Goal: Task Accomplishment & Management: Use online tool/utility

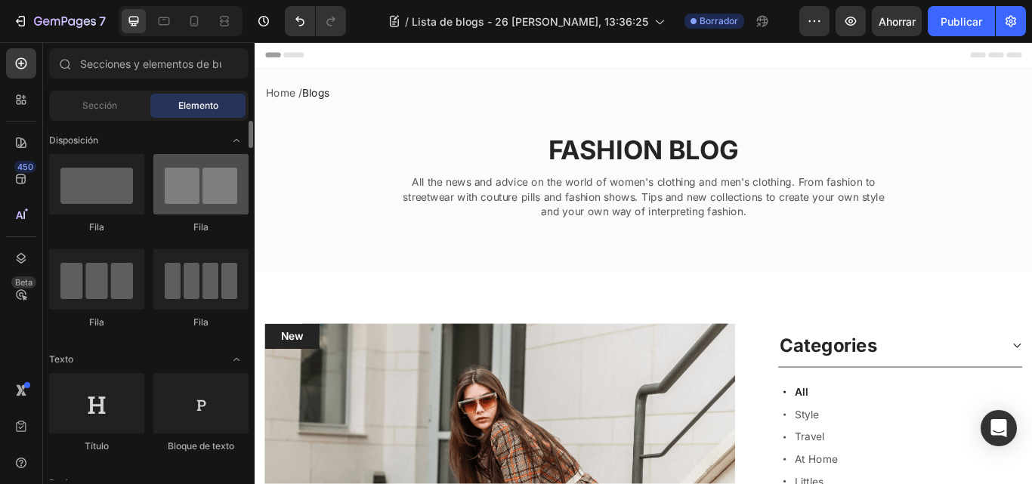
click at [203, 179] on div at bounding box center [200, 184] width 95 height 60
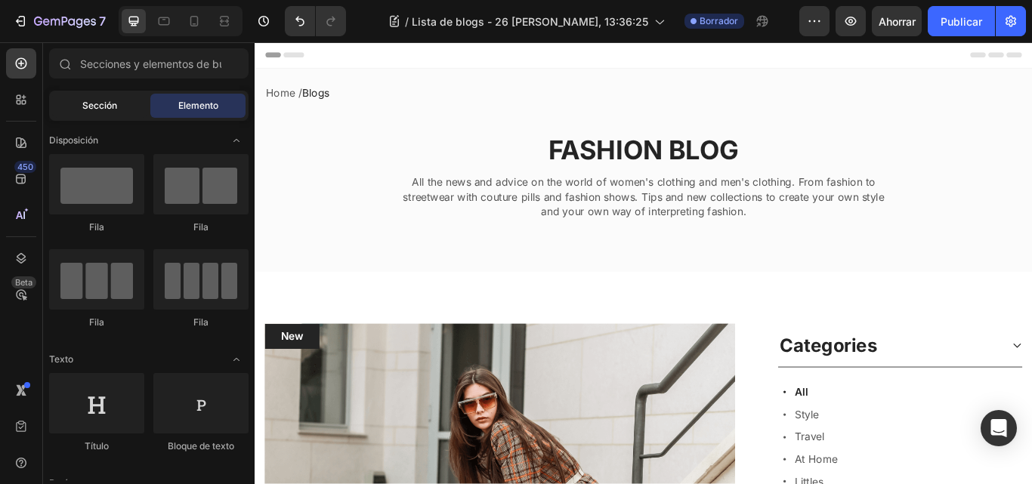
click at [119, 106] on div "Sección" at bounding box center [99, 106] width 95 height 24
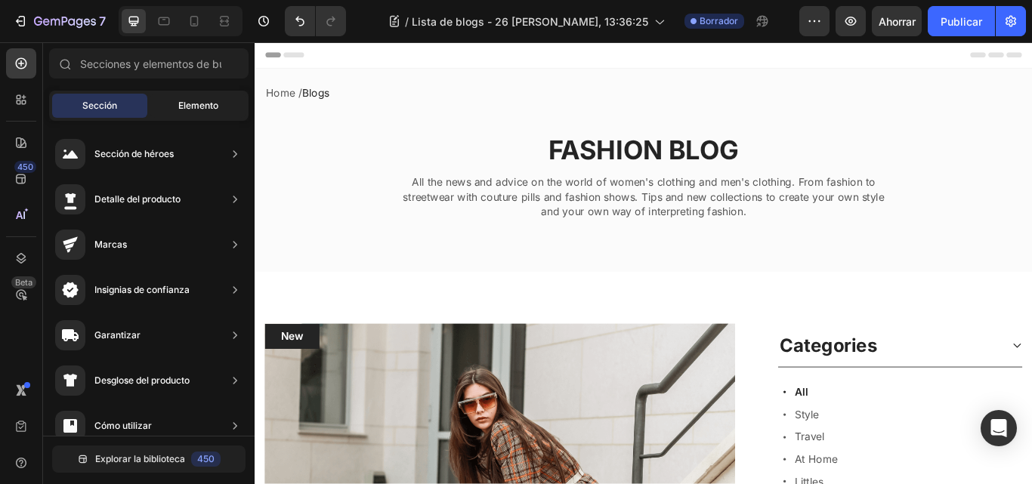
click at [189, 100] on font "Elemento" at bounding box center [198, 105] width 40 height 11
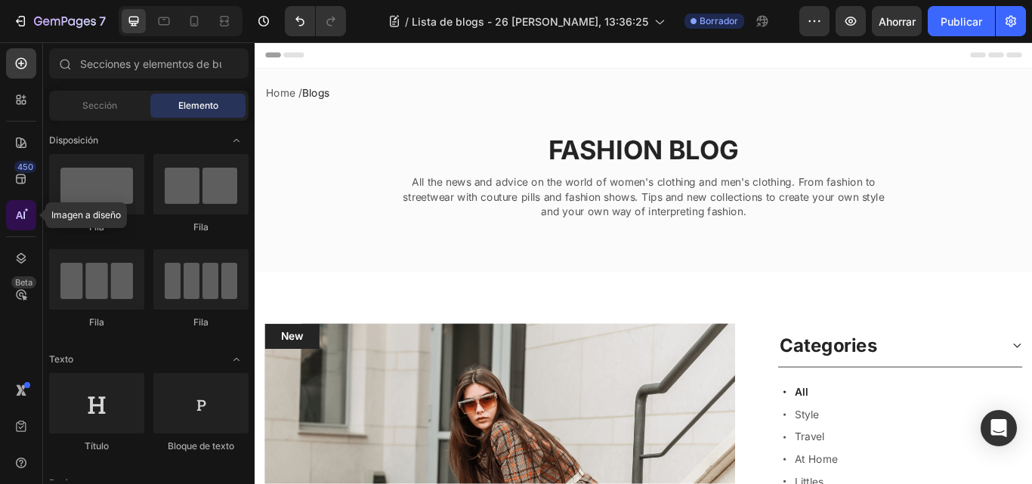
click at [18, 209] on icon at bounding box center [21, 215] width 15 height 15
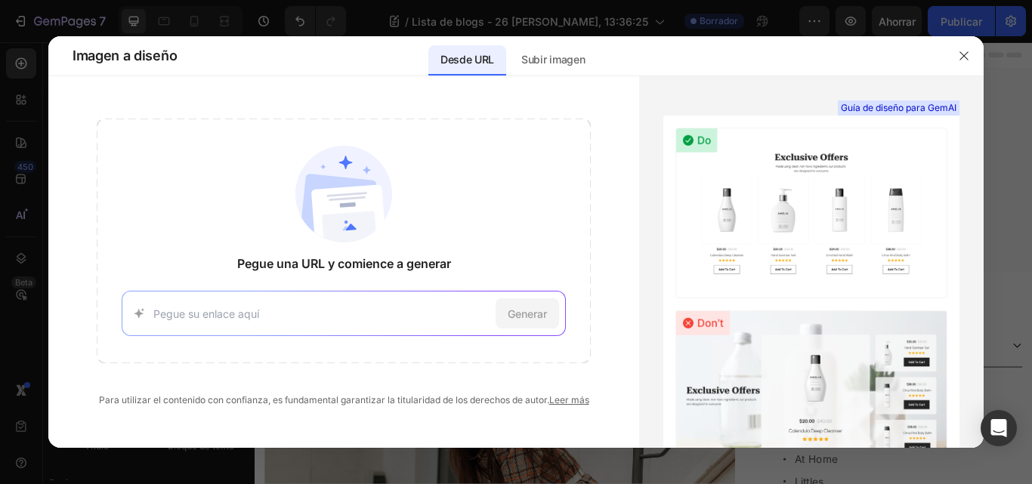
click at [344, 303] on div "Generar" at bounding box center [344, 313] width 445 height 45
click at [233, 316] on input at bounding box center [321, 314] width 337 height 16
paste input "[URL][DOMAIN_NAME]"
type input "[URL][DOMAIN_NAME]"
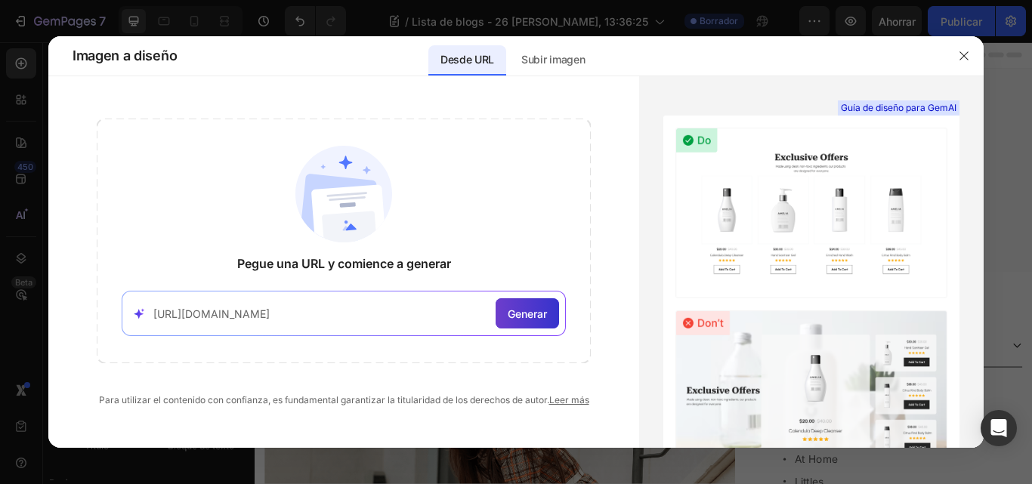
scroll to position [0, 0]
click at [551, 325] on div "Generar" at bounding box center [526, 313] width 63 height 30
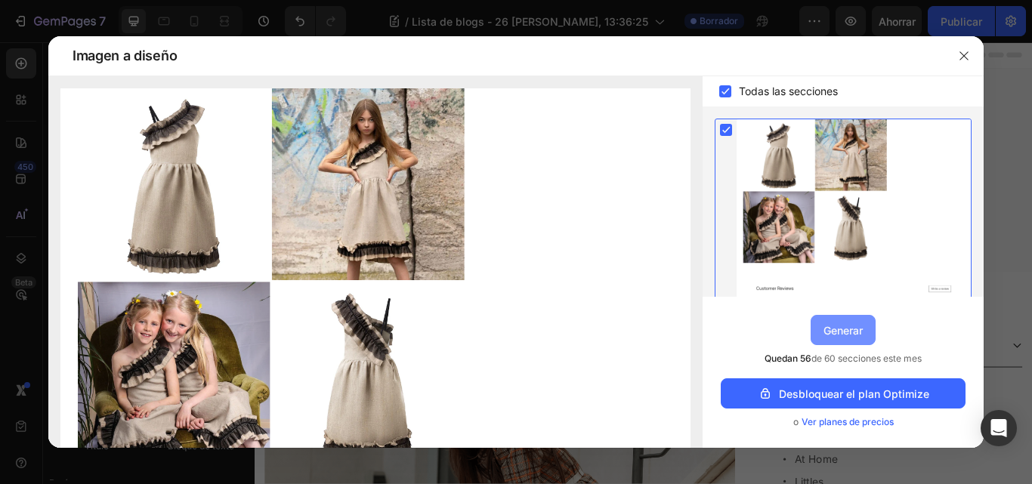
click at [861, 344] on button "Generar" at bounding box center [842, 330] width 65 height 30
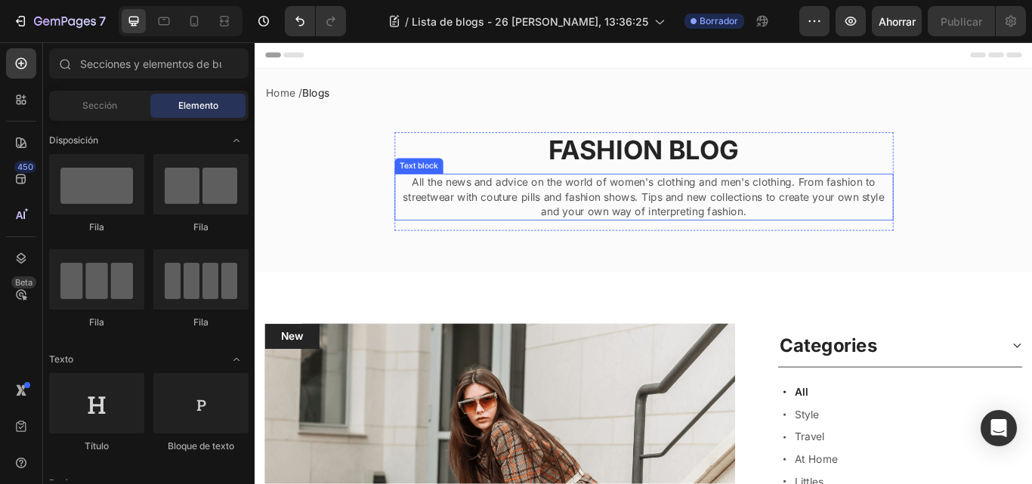
click at [974, 217] on p "All the news and advice on the world of women's clothing and men's clothing. Fr…" at bounding box center [707, 222] width 578 height 51
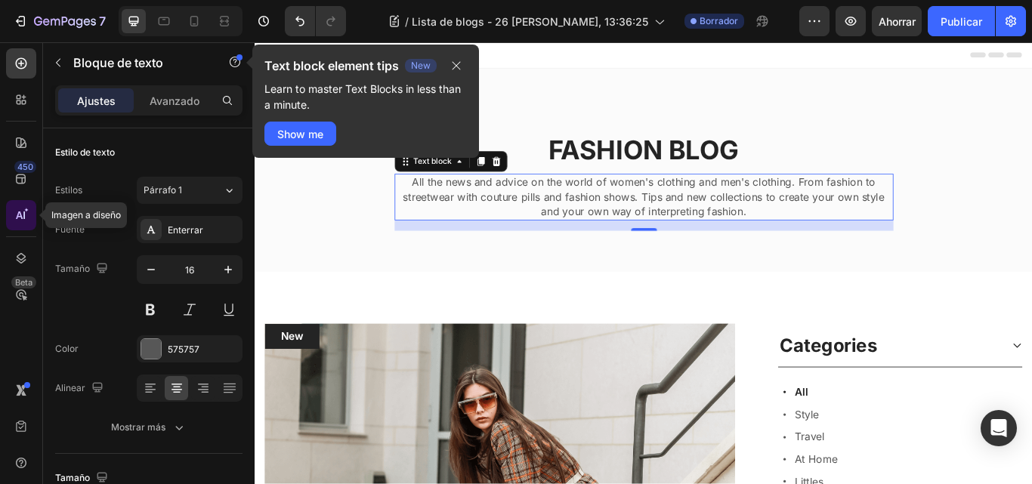
click at [23, 216] on icon at bounding box center [24, 215] width 2 height 8
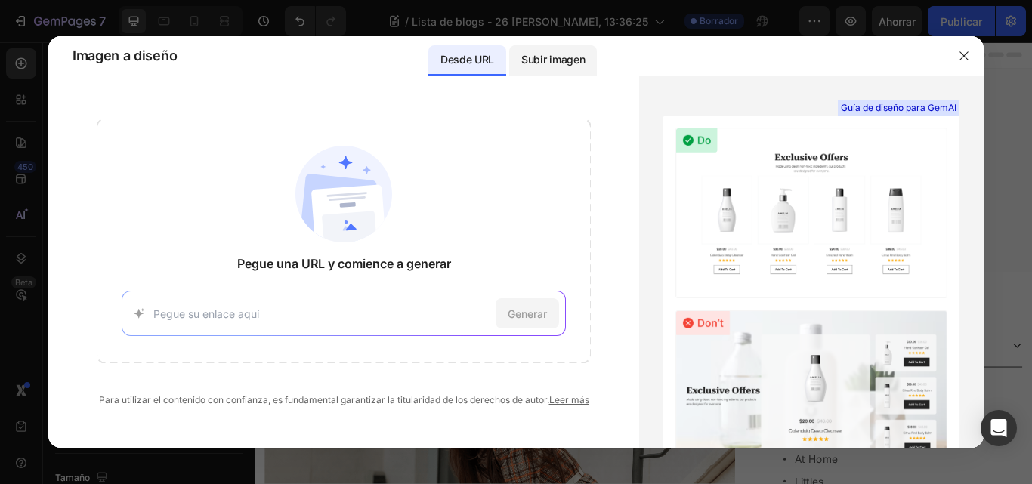
click at [553, 60] on font "Subir imagen" at bounding box center [552, 59] width 63 height 13
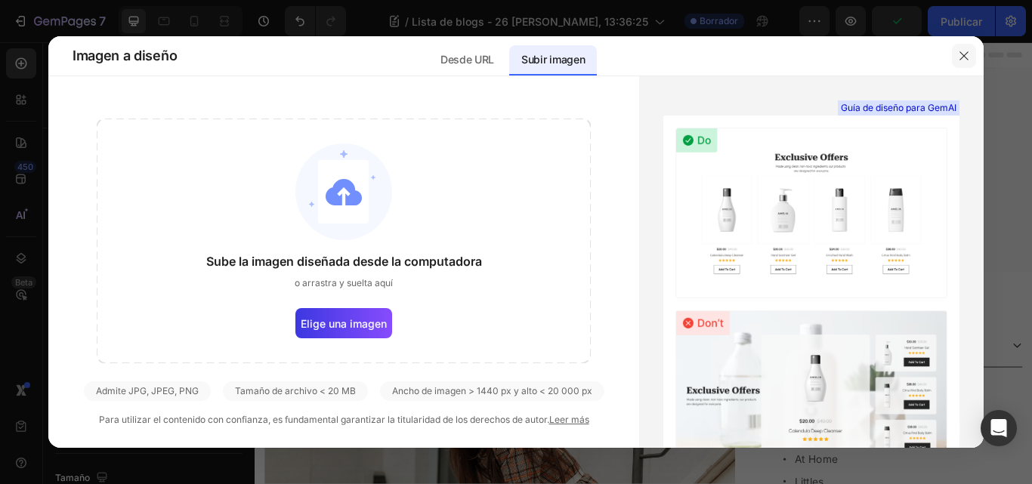
click at [964, 52] on icon "button" at bounding box center [964, 56] width 12 height 12
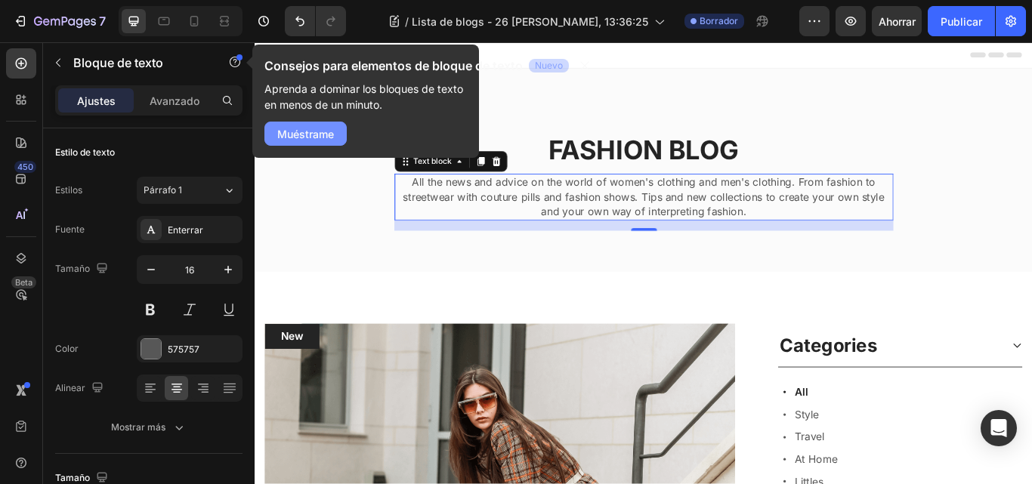
click at [302, 140] on font "Muéstrame" at bounding box center [305, 134] width 57 height 16
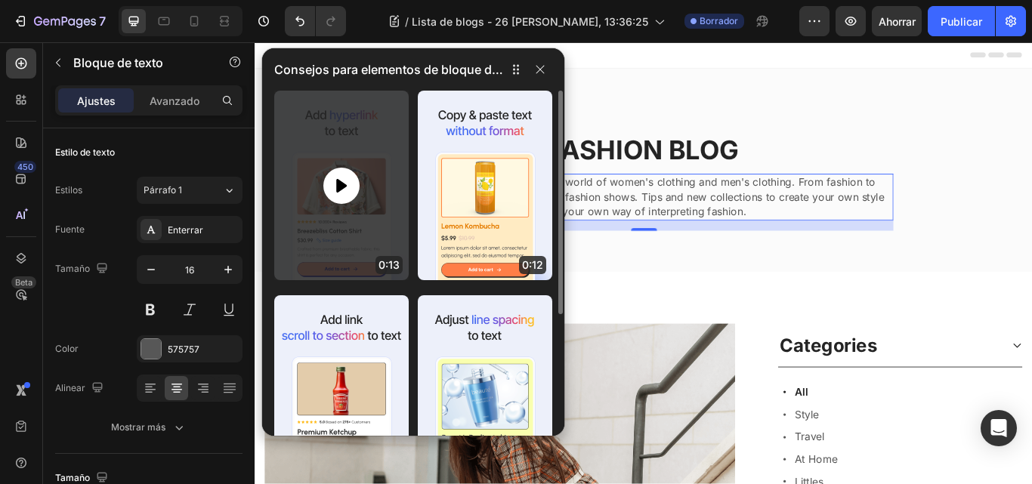
click at [328, 174] on div at bounding box center [341, 186] width 36 height 36
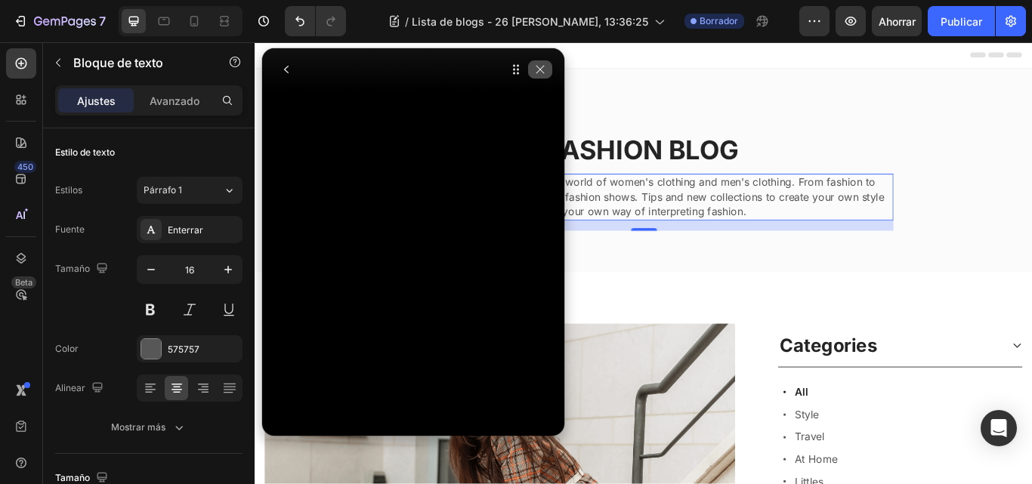
click at [542, 71] on icon "button" at bounding box center [540, 69] width 12 height 12
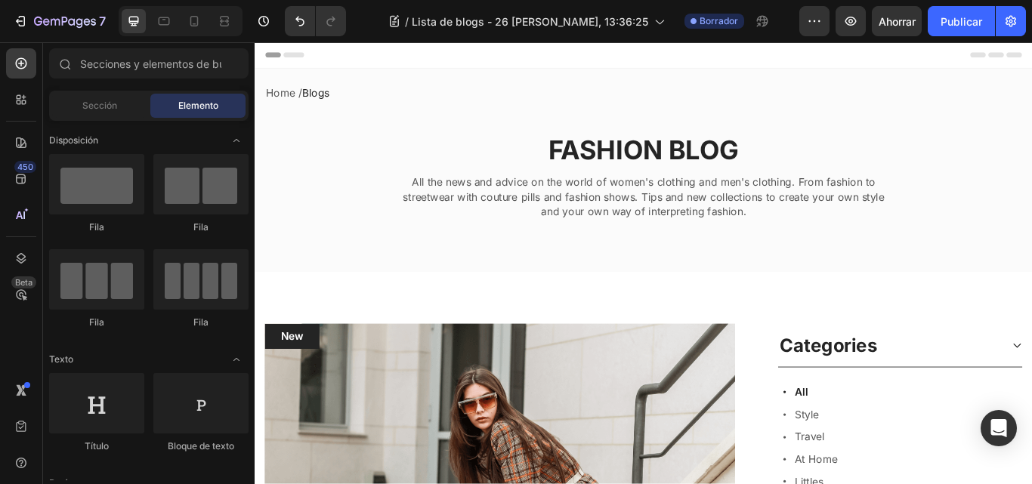
click at [308, 60] on span "Header" at bounding box center [299, 57] width 33 height 15
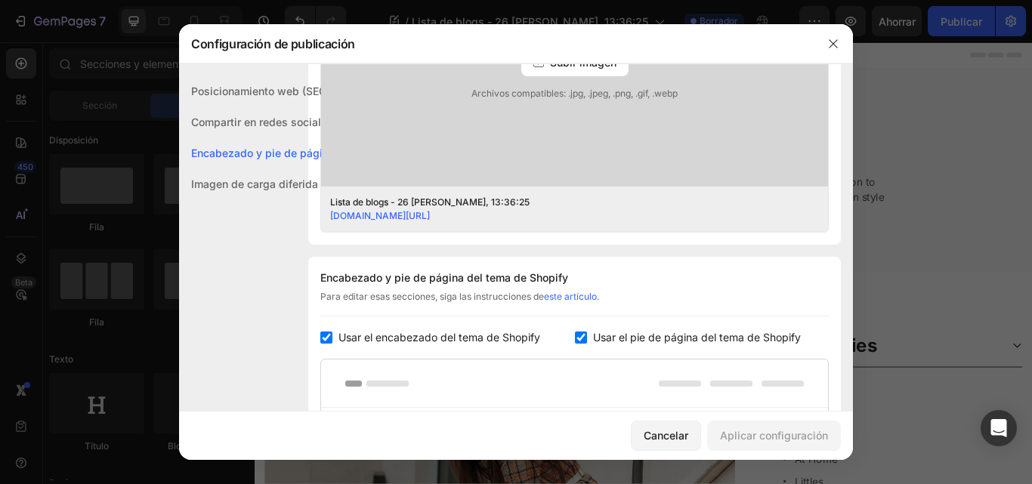
scroll to position [708, 0]
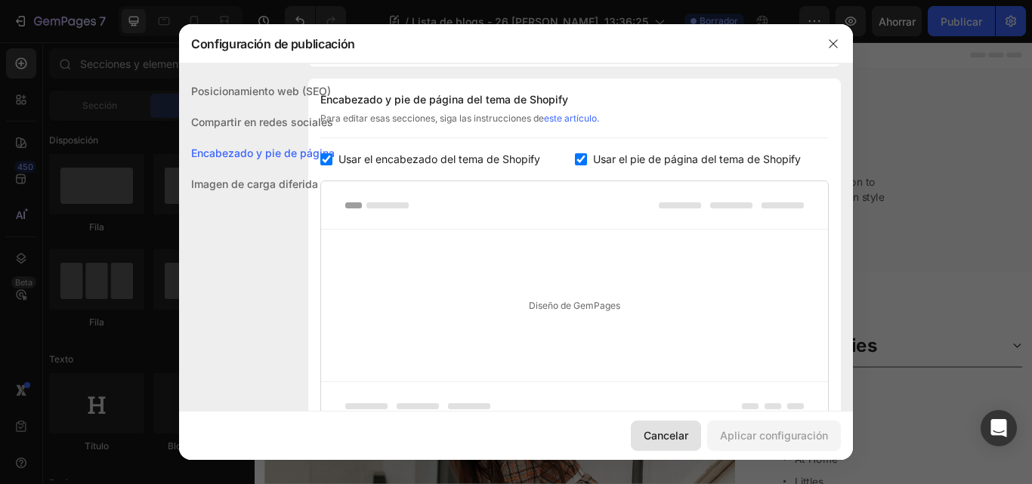
click at [683, 437] on font "Cancelar" at bounding box center [665, 435] width 45 height 13
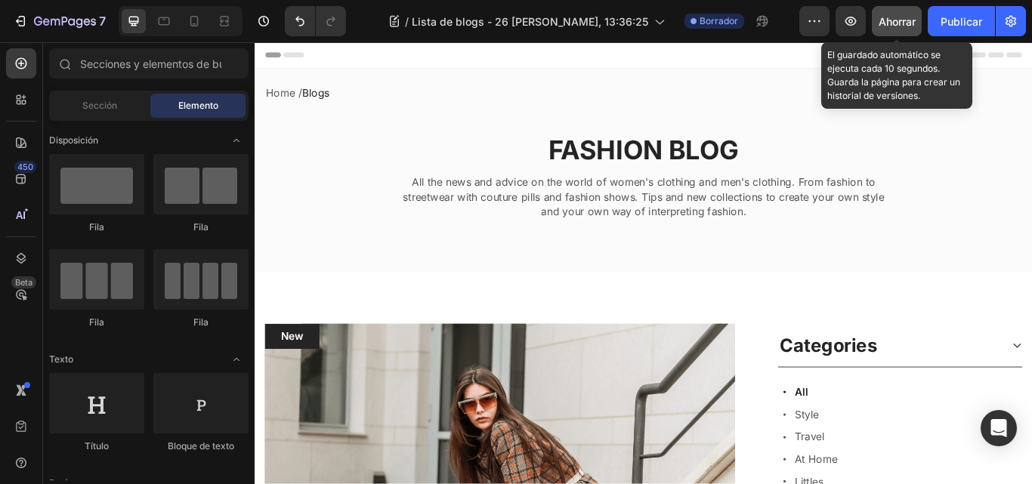
click at [907, 27] on font "Ahorrar" at bounding box center [896, 21] width 37 height 13
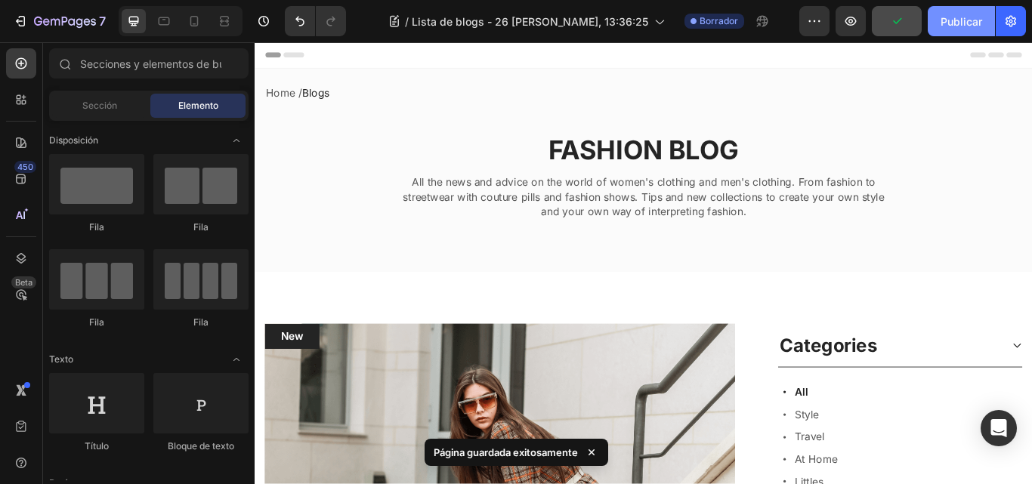
click at [951, 23] on font "Publicar" at bounding box center [961, 21] width 42 height 13
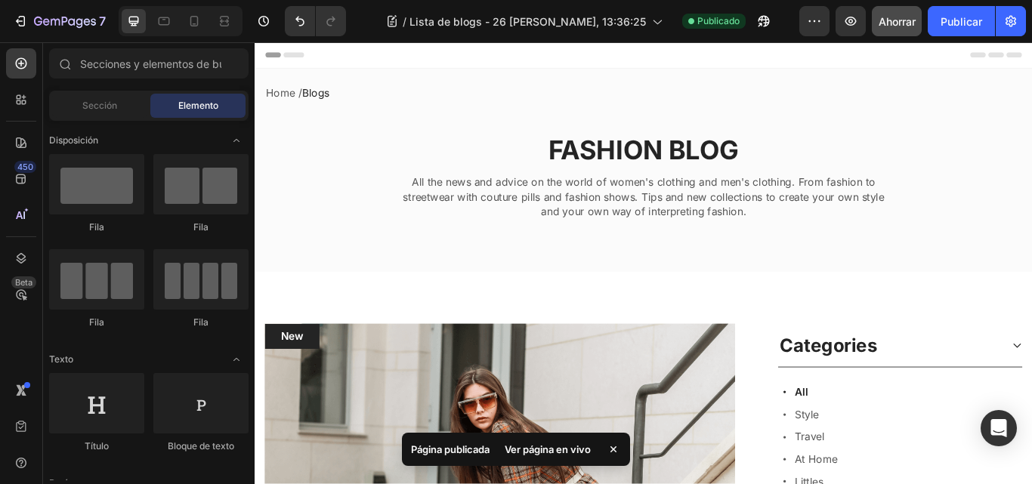
click at [532, 448] on font "Ver página en vivo" at bounding box center [547, 449] width 86 height 12
